Goal: Task Accomplishment & Management: Use online tool/utility

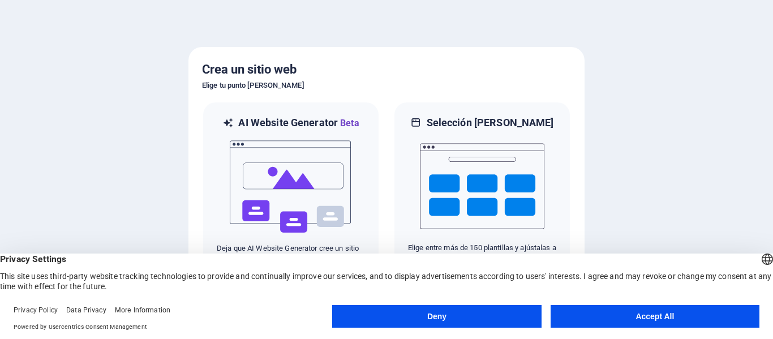
click at [633, 324] on button "Accept All" at bounding box center [655, 316] width 209 height 23
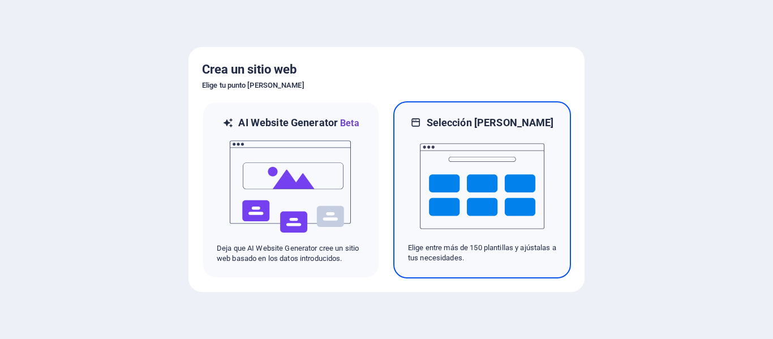
click at [470, 180] on img at bounding box center [482, 186] width 125 height 113
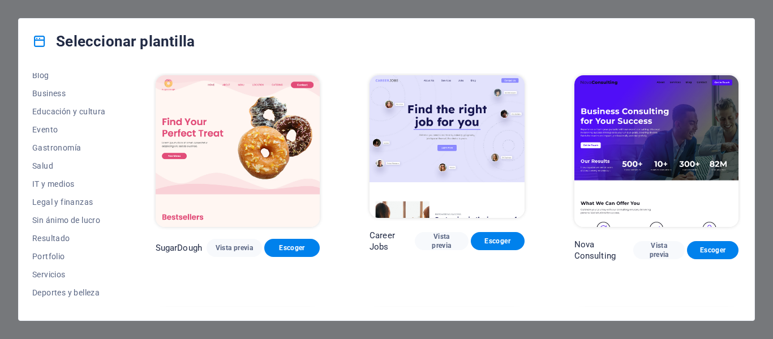
scroll to position [219, 0]
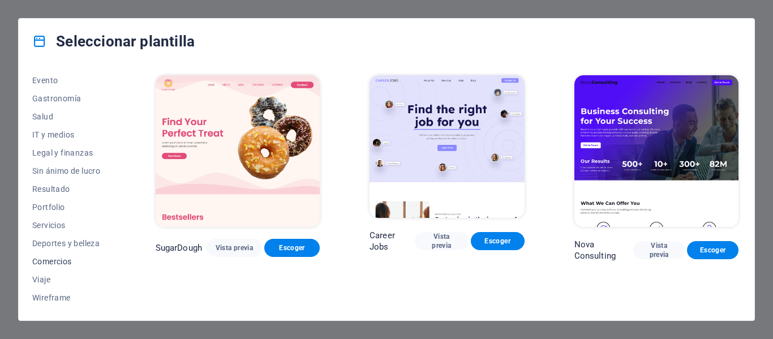
click at [71, 261] on span "Comercios" at bounding box center [69, 261] width 74 height 9
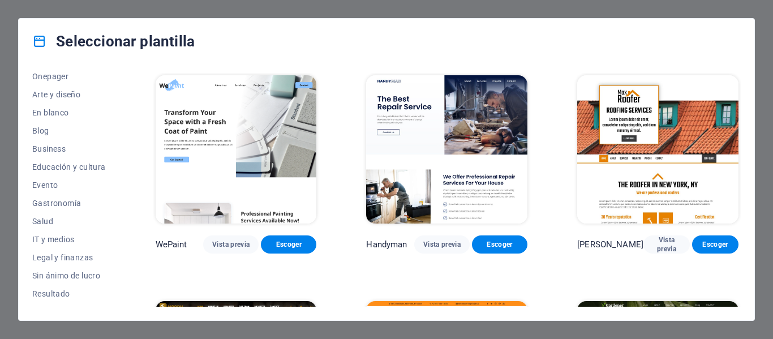
scroll to position [0, 0]
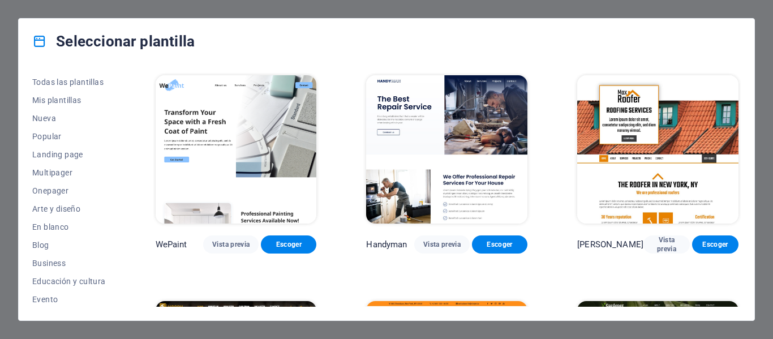
click at [32, 131] on div "Todas las plantillas Mis plantillas Nueva Popular Landing page Multipager Onepa…" at bounding box center [387, 192] width 736 height 256
click at [58, 134] on span "Popular" at bounding box center [69, 136] width 74 height 9
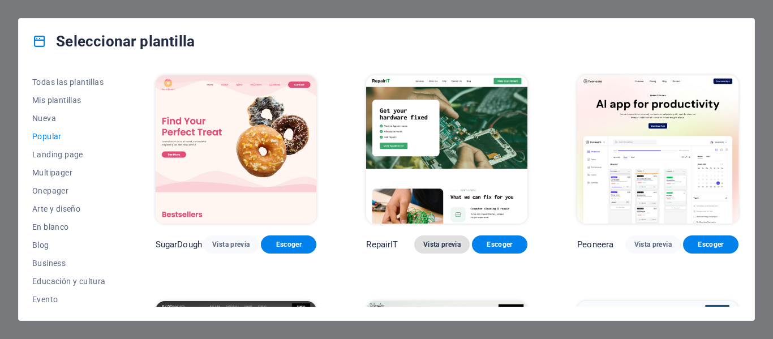
click at [452, 246] on span "Vista previa" at bounding box center [441, 244] width 37 height 9
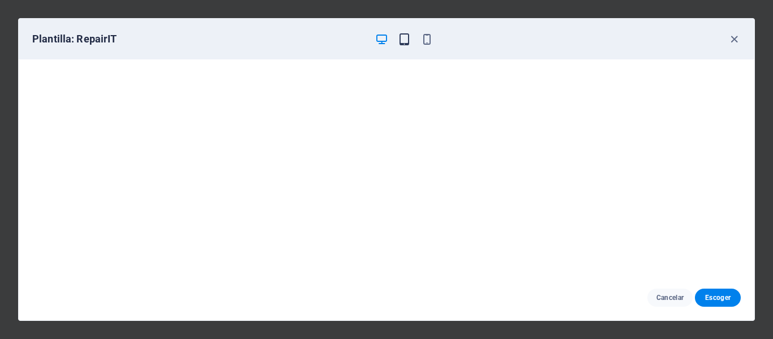
click at [406, 45] on icon "button" at bounding box center [404, 39] width 13 height 13
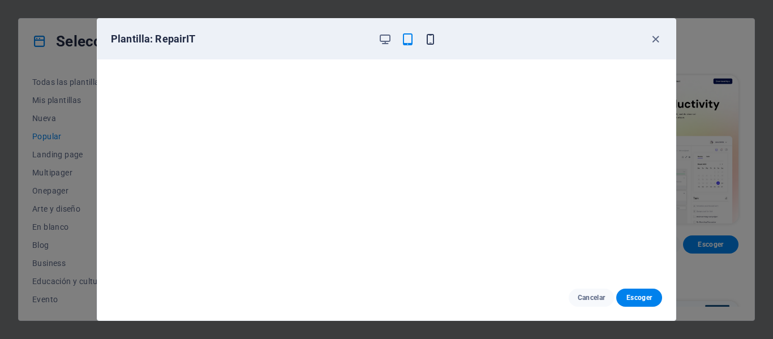
click at [427, 38] on icon "button" at bounding box center [430, 39] width 13 height 13
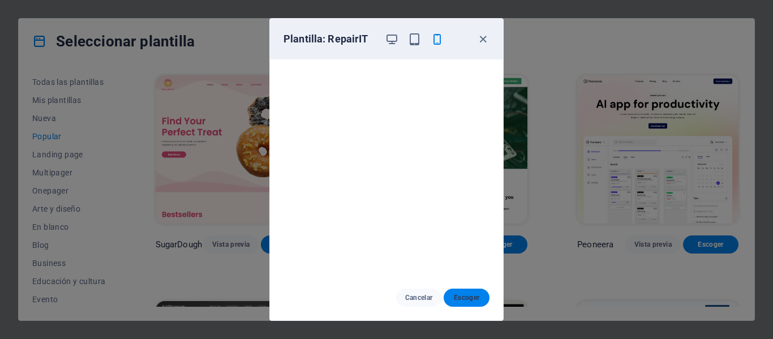
click at [464, 296] on span "Escoger" at bounding box center [467, 297] width 28 height 9
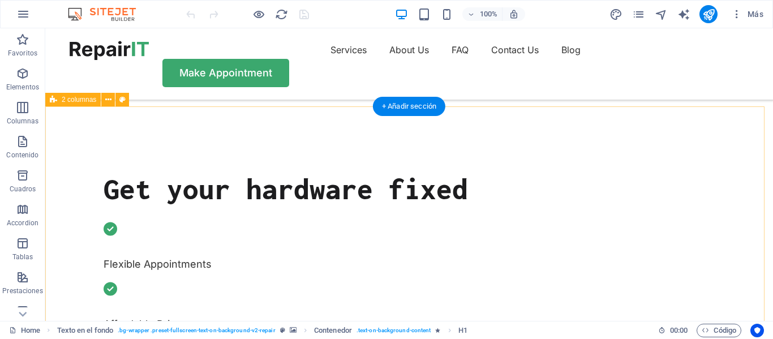
scroll to position [283, 0]
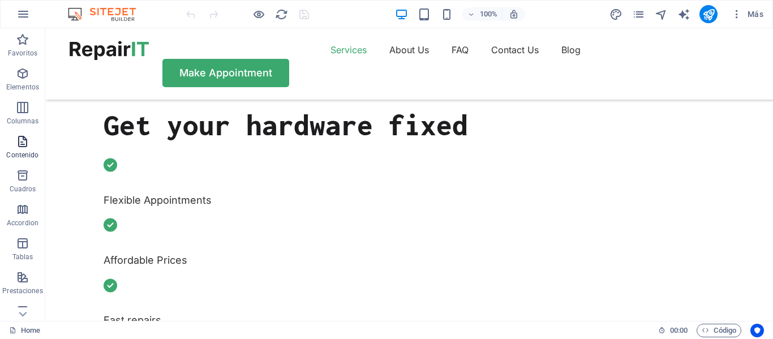
click at [24, 157] on p "Contenido" at bounding box center [22, 155] width 32 height 9
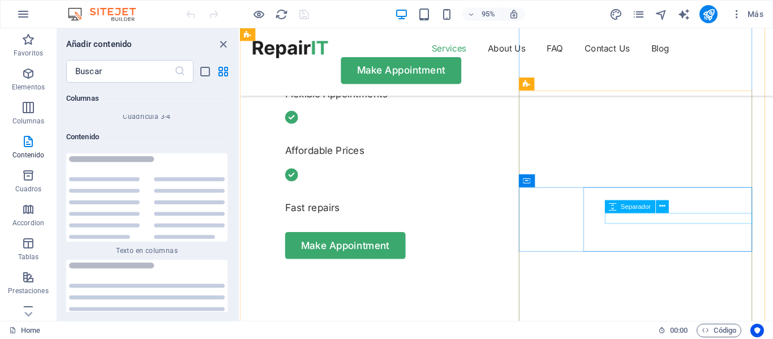
scroll to position [510, 0]
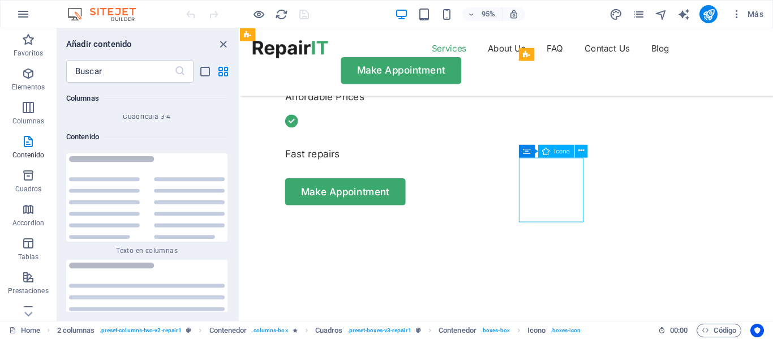
select select "xMidYMid"
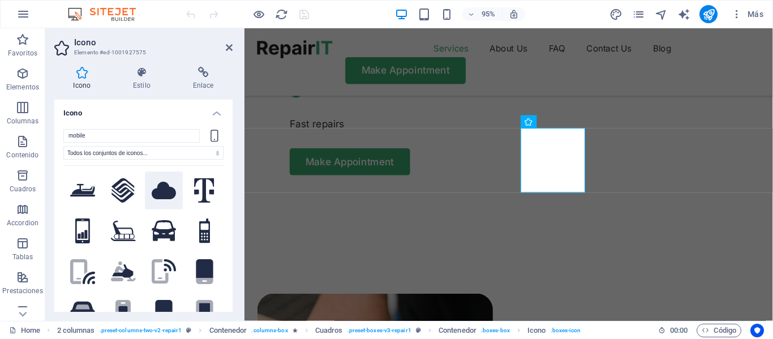
click at [150, 199] on button at bounding box center [164, 191] width 38 height 38
click at [210, 183] on icon at bounding box center [204, 190] width 20 height 25
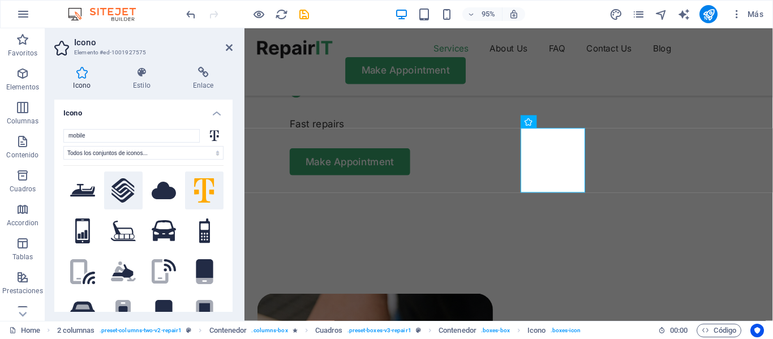
click at [117, 196] on icon at bounding box center [123, 190] width 23 height 25
click at [79, 203] on button at bounding box center [82, 191] width 38 height 38
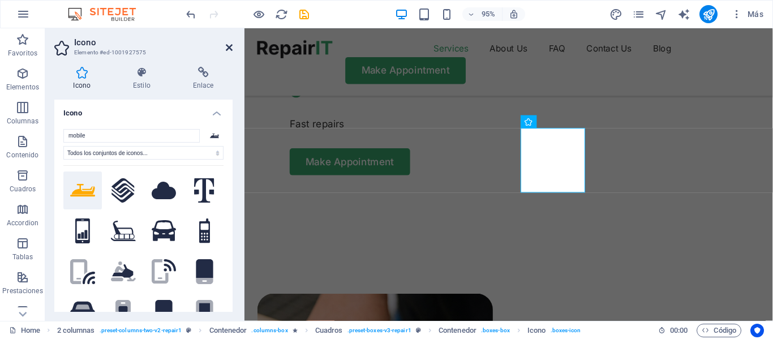
click at [230, 50] on icon at bounding box center [229, 47] width 7 height 9
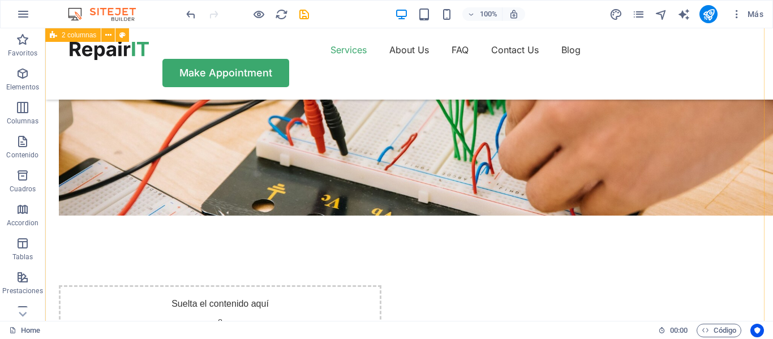
scroll to position [937, 0]
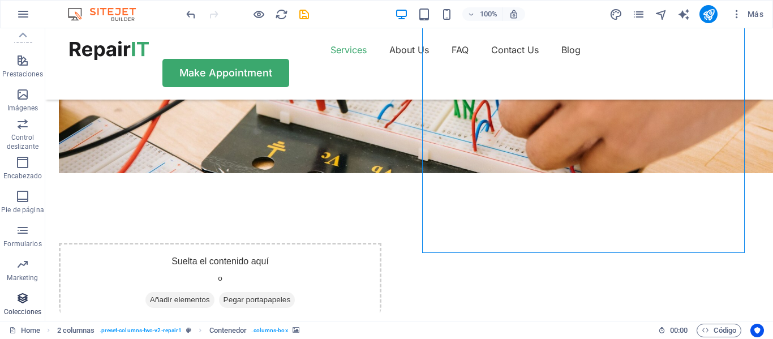
scroll to position [0, 0]
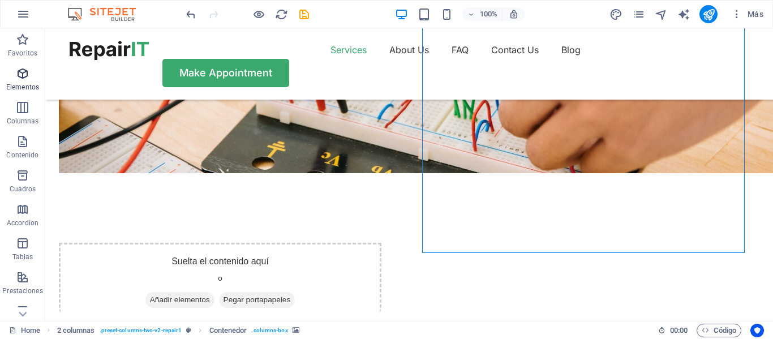
click at [2, 84] on span "Elementos" at bounding box center [22, 80] width 45 height 27
click at [22, 74] on icon "button" at bounding box center [23, 74] width 14 height 14
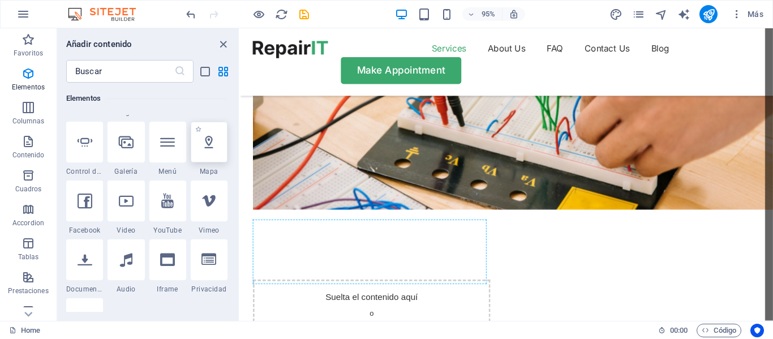
scroll to position [941, 0]
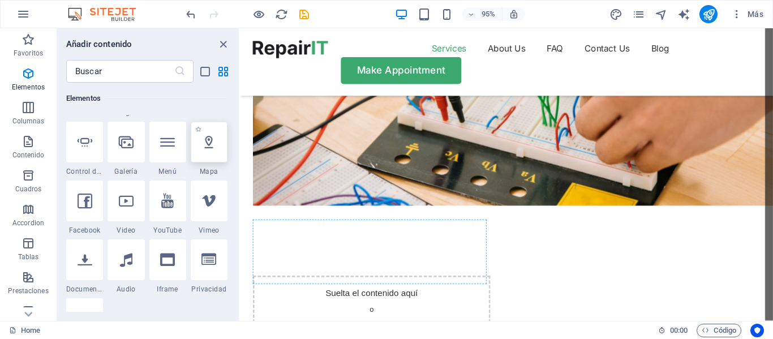
select select "1"
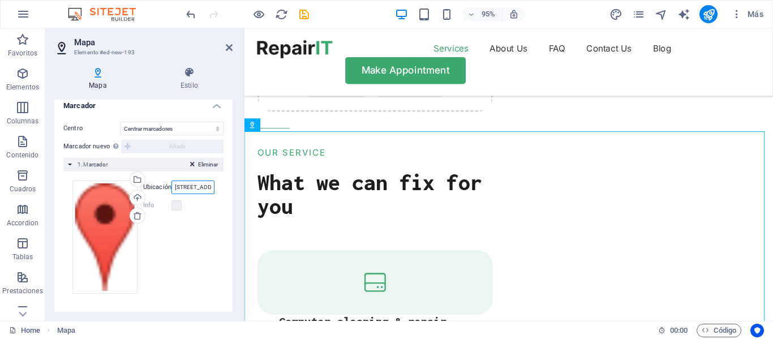
scroll to position [0, 15]
drag, startPoint x: 182, startPoint y: 189, endPoint x: 207, endPoint y: 184, distance: 25.4
click at [207, 184] on input "Street, 12345 Berlin" at bounding box center [193, 188] width 43 height 14
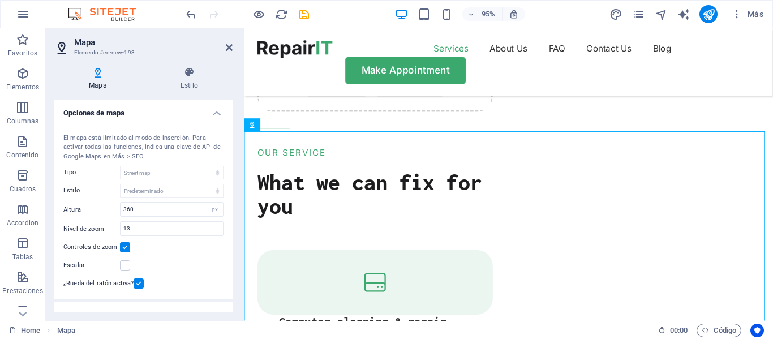
scroll to position [209, 0]
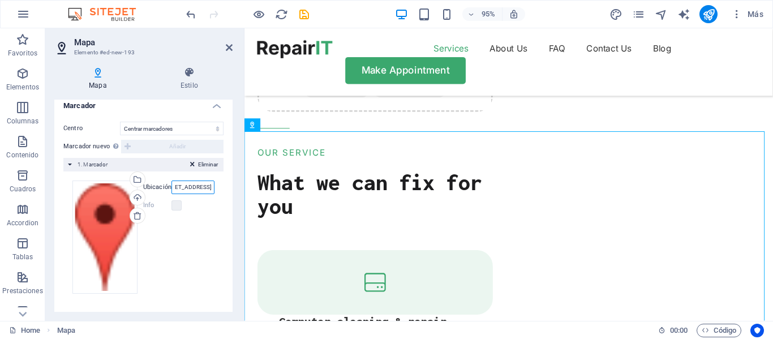
click at [208, 189] on input "Street, 12345 Berlin" at bounding box center [193, 188] width 43 height 14
drag, startPoint x: 209, startPoint y: 186, endPoint x: 127, endPoint y: 194, distance: 82.5
click at [127, 194] on div "Arrastra archivos aquí, haz clic para escoger archivos o selecciona archivos de…" at bounding box center [143, 237] width 142 height 113
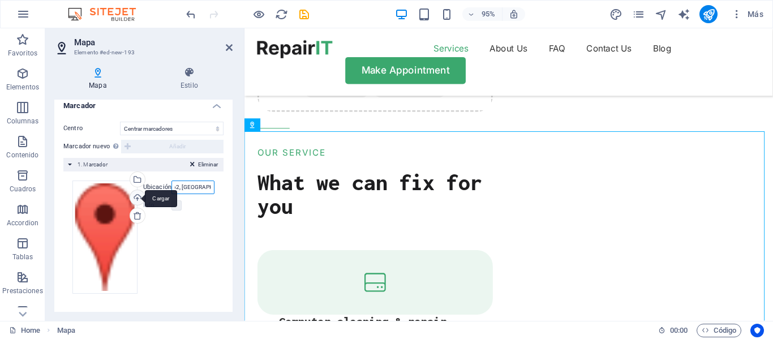
type input "Rio Cholguaco 4762, puente alto"
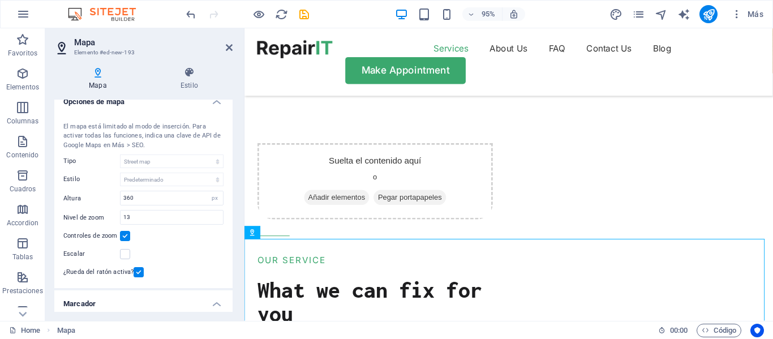
scroll to position [0, 0]
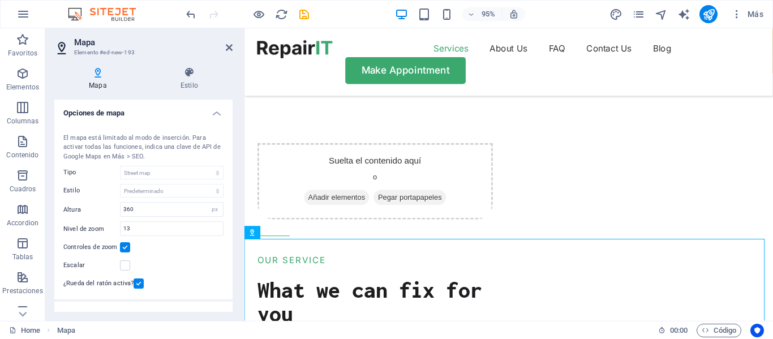
click at [190, 264] on div "Escalar" at bounding box center [143, 266] width 160 height 14
click at [127, 264] on label at bounding box center [125, 265] width 10 height 10
click at [0, 0] on input "Escalar" at bounding box center [0, 0] width 0 height 0
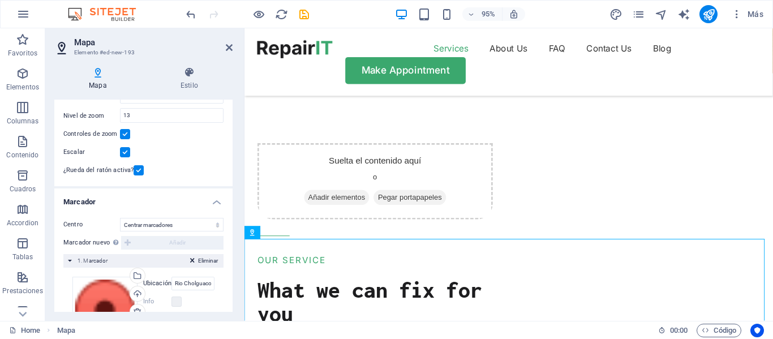
scroll to position [170, 0]
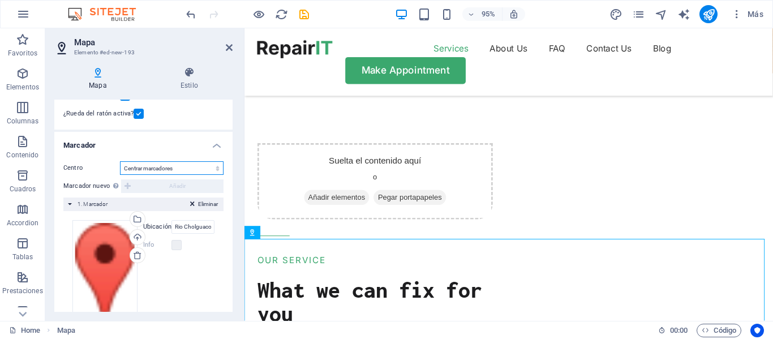
click at [177, 166] on select "No centrar Centrar marcadores Centrar y ampliar marcadores" at bounding box center [172, 168] width 104 height 14
click at [203, 228] on input "Rio Cholguaco 4762, puente alto" at bounding box center [193, 227] width 43 height 14
click at [149, 227] on label "Ubicación" at bounding box center [157, 227] width 28 height 14
click at [172, 227] on input "Rio Cholguaco 4762, puente alto" at bounding box center [193, 227] width 43 height 14
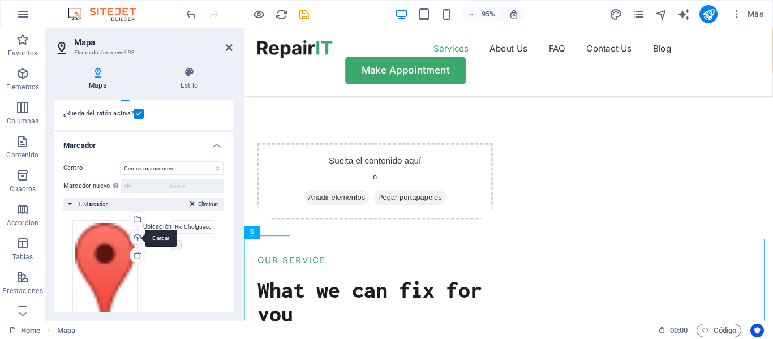
click at [143, 236] on div "Cargar" at bounding box center [136, 238] width 17 height 17
click at [208, 223] on input "Rio Cholguaco 4762, puente alto" at bounding box center [193, 227] width 43 height 14
click at [254, 236] on icon at bounding box center [252, 232] width 7 height 13
click at [286, 233] on icon at bounding box center [288, 232] width 6 height 11
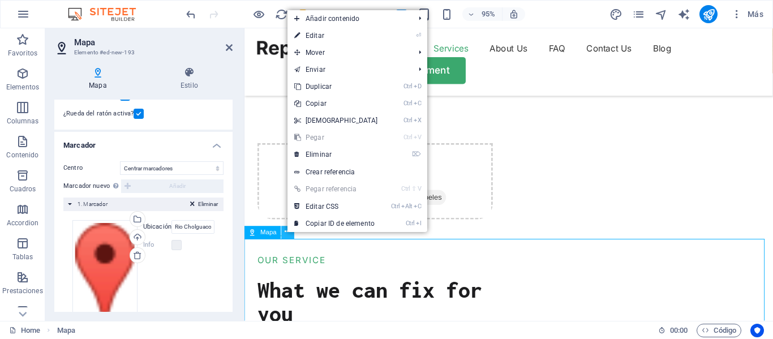
click at [286, 233] on icon at bounding box center [288, 232] width 6 height 11
click at [272, 233] on span "Mapa" at bounding box center [269, 232] width 16 height 6
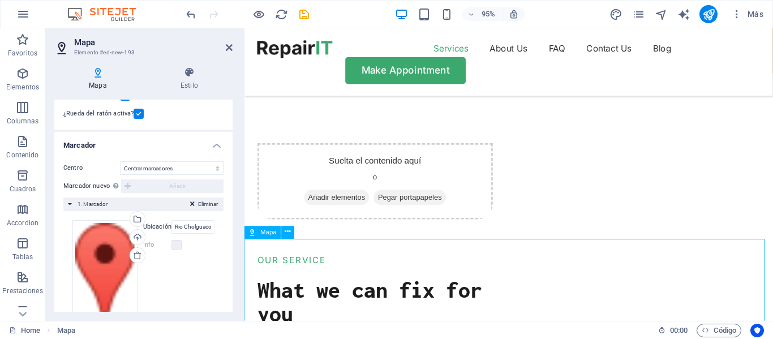
click at [272, 233] on span "Mapa" at bounding box center [269, 232] width 16 height 6
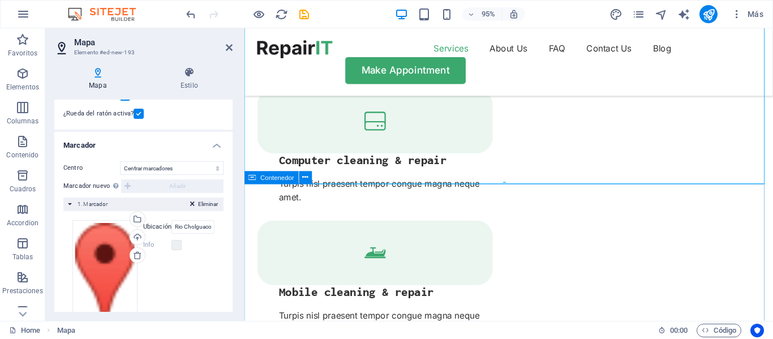
scroll to position [1251, 0]
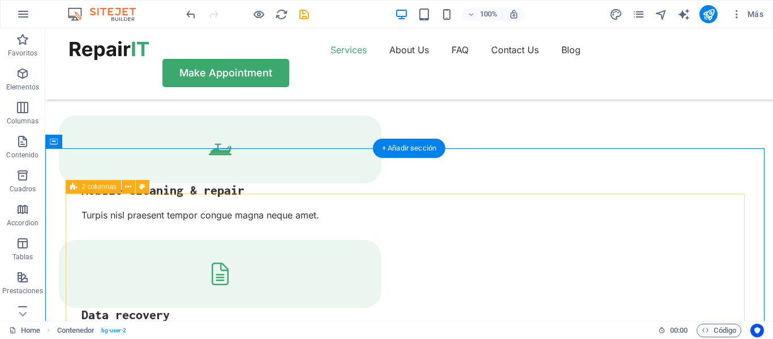
scroll to position [1106, 0]
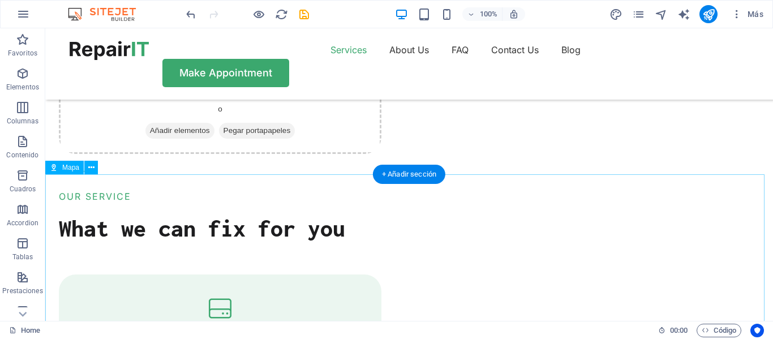
select select "1"
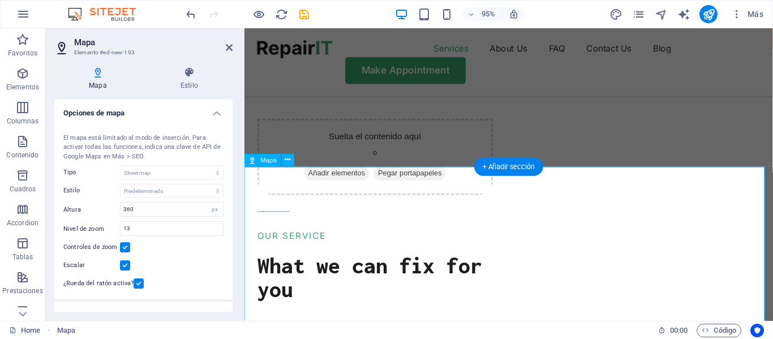
scroll to position [1157, 0]
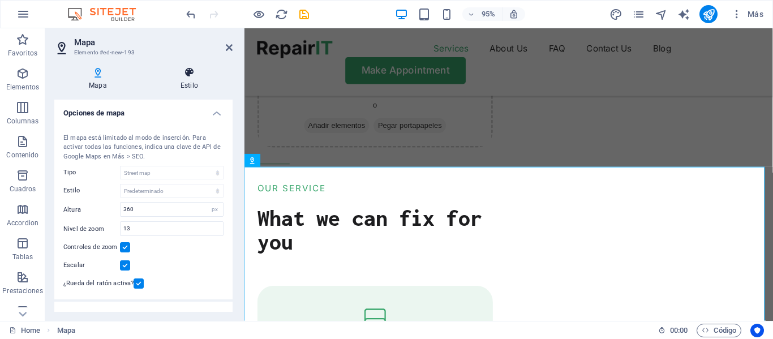
click at [191, 85] on h4 "Estilo" at bounding box center [189, 79] width 87 height 24
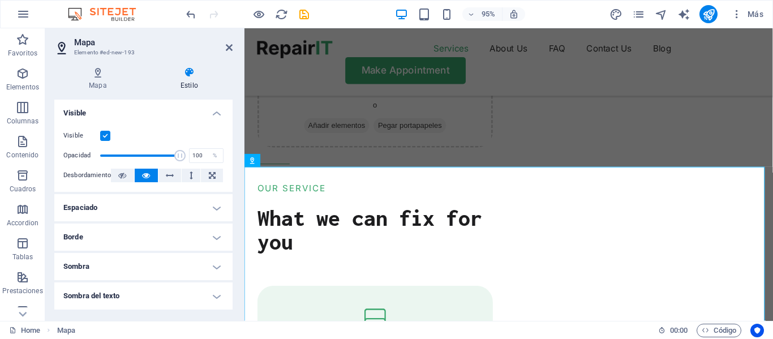
click at [115, 211] on h4 "Espaciado" at bounding box center [143, 207] width 178 height 27
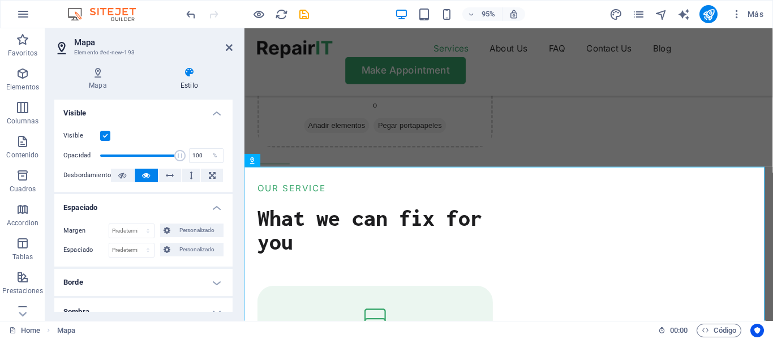
drag, startPoint x: 123, startPoint y: 209, endPoint x: 120, endPoint y: 196, distance: 13.5
click at [124, 209] on h4 "Espaciado" at bounding box center [143, 204] width 178 height 20
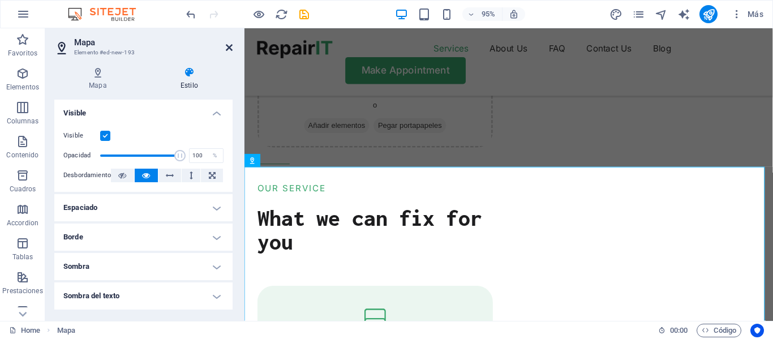
click at [230, 51] on icon at bounding box center [229, 47] width 7 height 9
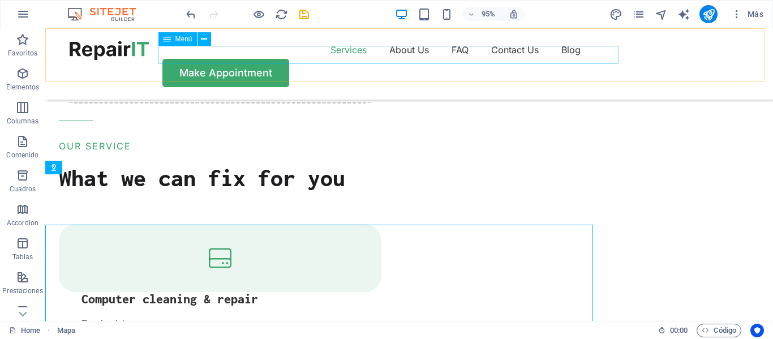
scroll to position [1106, 0]
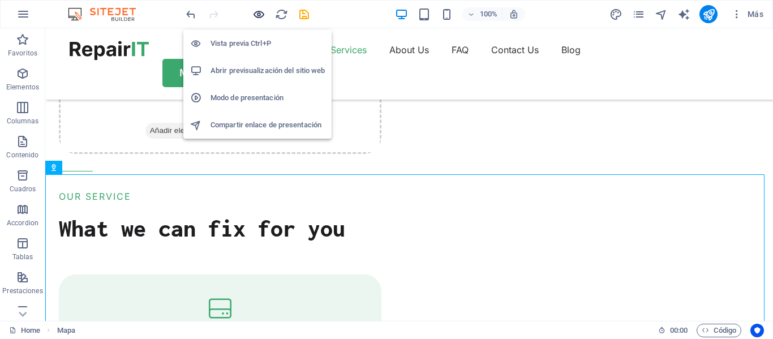
click at [252, 15] on icon "button" at bounding box center [258, 14] width 13 height 13
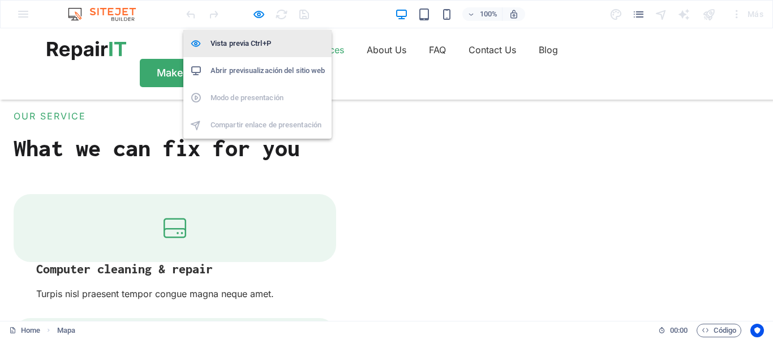
click at [251, 49] on h6 "Vista previa Ctrl+P" at bounding box center [268, 44] width 114 height 14
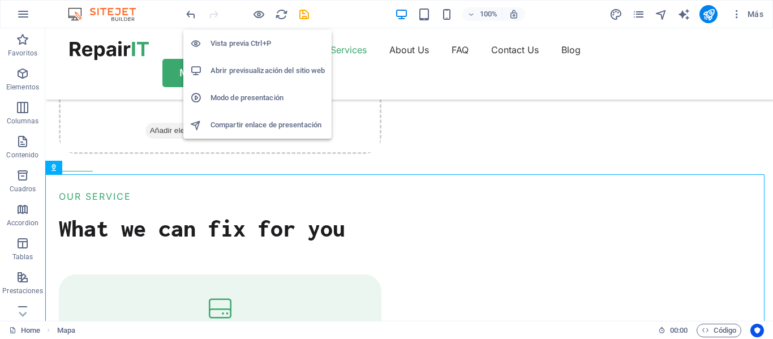
click at [245, 81] on li "Abrir previsualización del sitio web" at bounding box center [257, 70] width 148 height 27
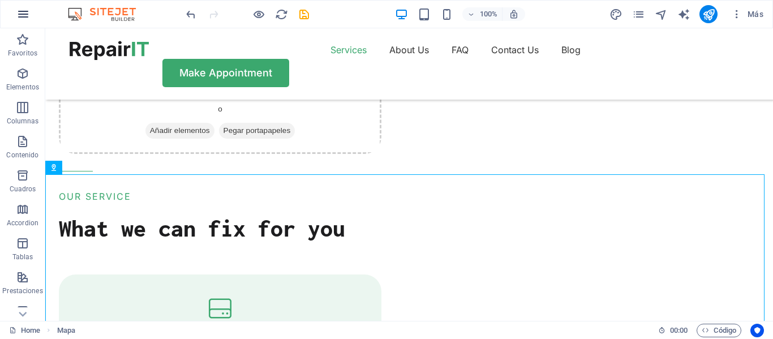
click at [23, 14] on icon "button" at bounding box center [23, 14] width 14 height 14
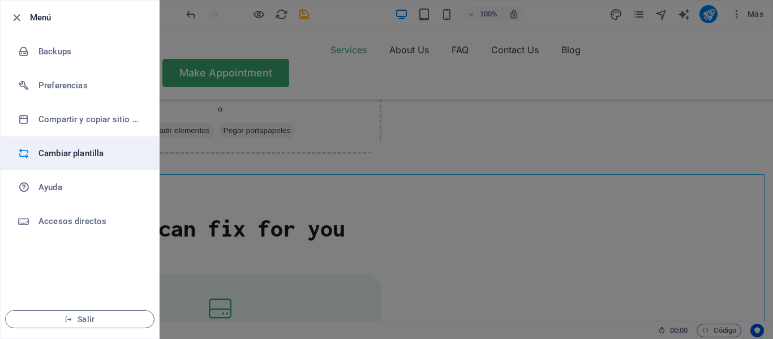
click at [79, 154] on h6 "Cambiar plantilla" at bounding box center [90, 154] width 105 height 14
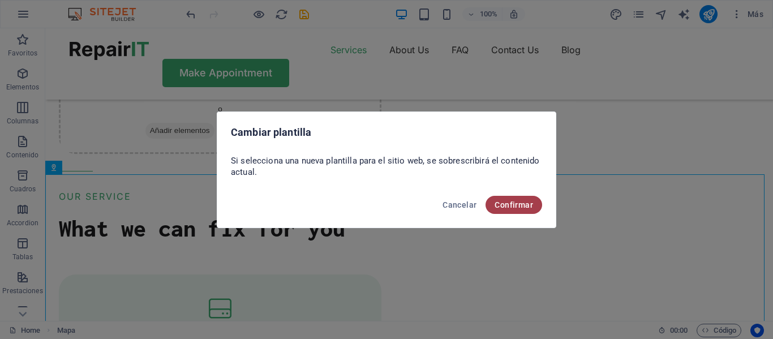
click at [495, 203] on button "Confirmar" at bounding box center [514, 205] width 57 height 18
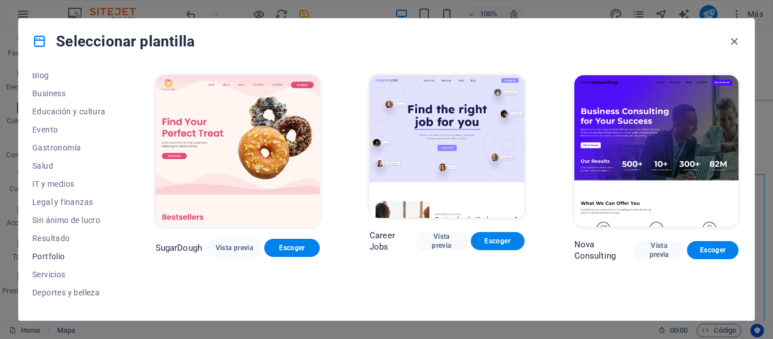
scroll to position [219, 0]
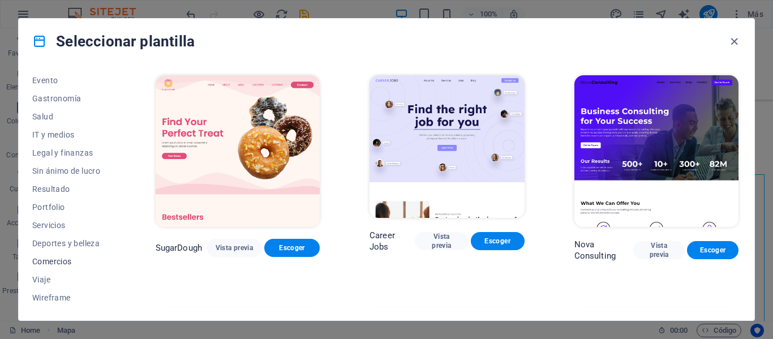
click at [65, 263] on span "Comercios" at bounding box center [69, 261] width 74 height 9
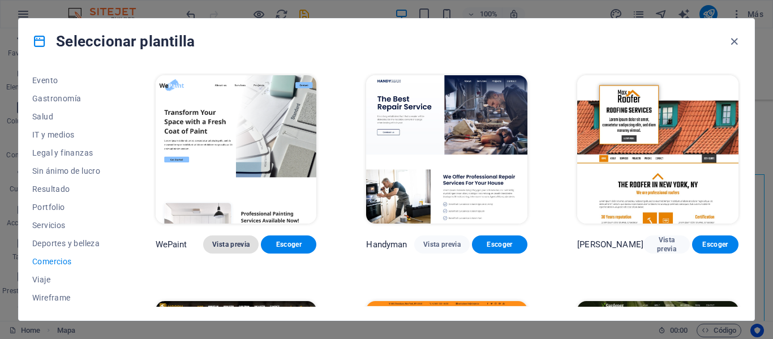
click at [228, 244] on span "Vista previa" at bounding box center [230, 244] width 37 height 9
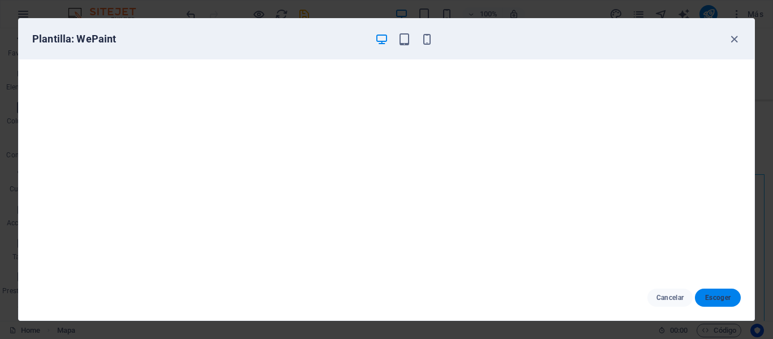
click at [723, 299] on span "Escoger" at bounding box center [718, 297] width 28 height 9
